Goal: Information Seeking & Learning: Learn about a topic

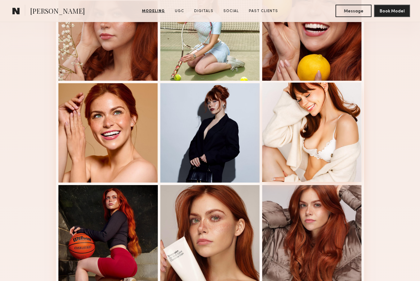
scroll to position [423, 0]
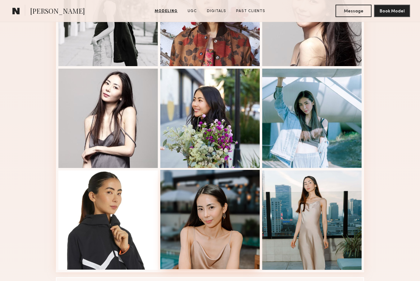
scroll to position [319, 0]
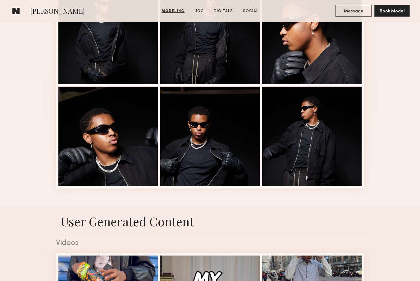
scroll to position [240, 0]
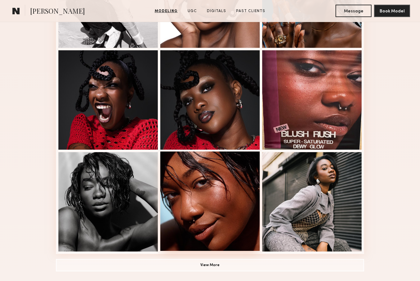
scroll to position [291, 0]
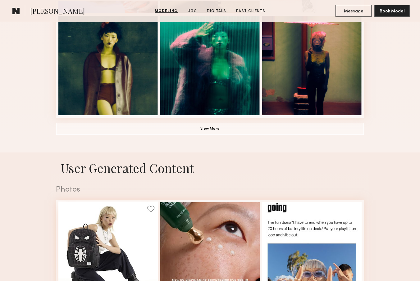
scroll to position [457, 0]
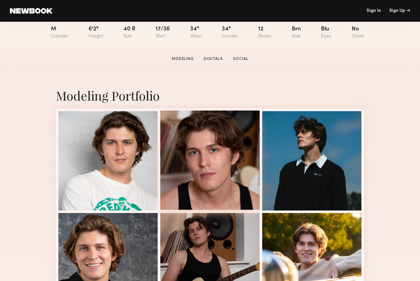
scroll to position [72, 0]
